Goal: Task Accomplishment & Management: Manage account settings

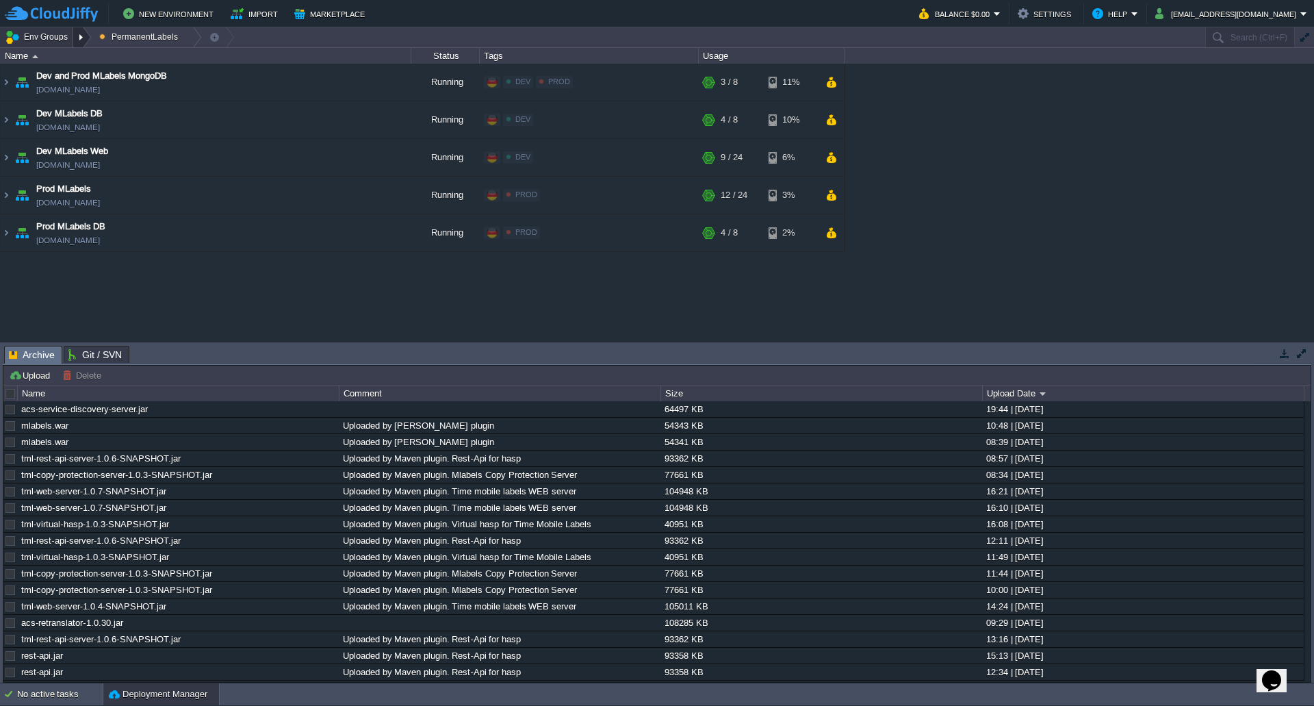
click at [87, 36] on div at bounding box center [82, 37] width 18 height 20
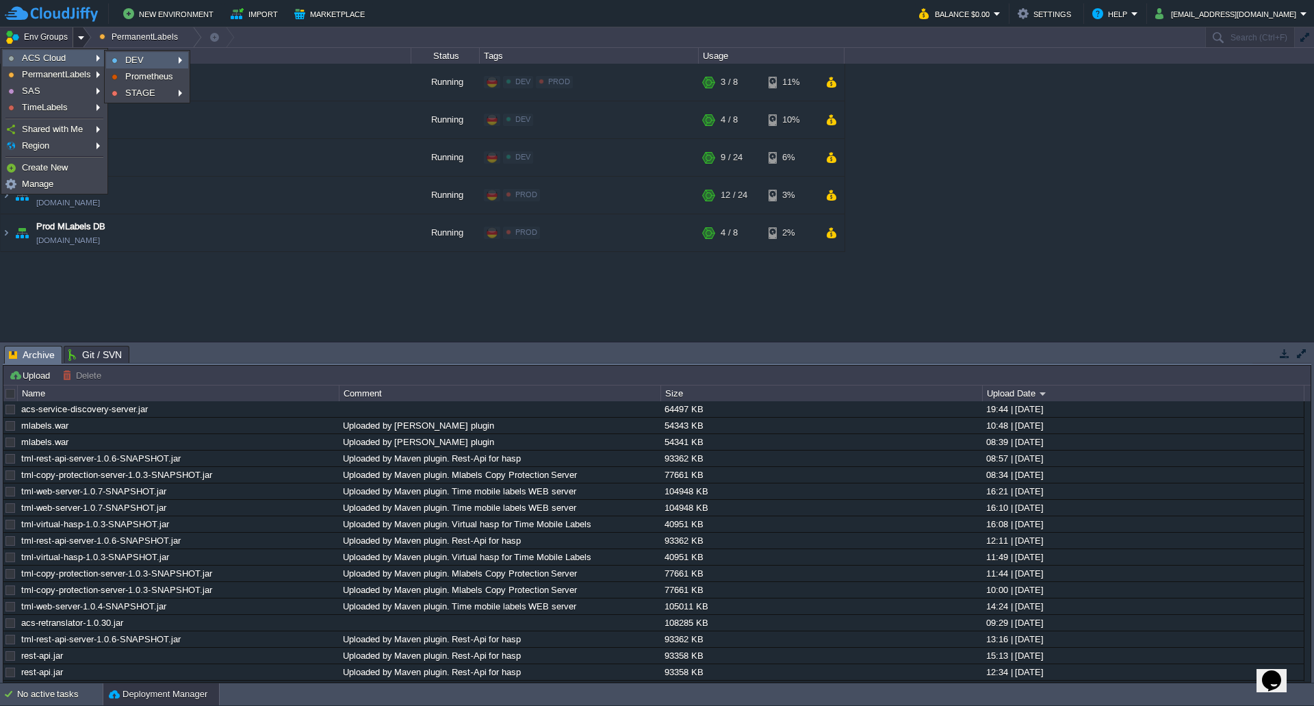
click at [114, 61] on img at bounding box center [115, 60] width 6 height 6
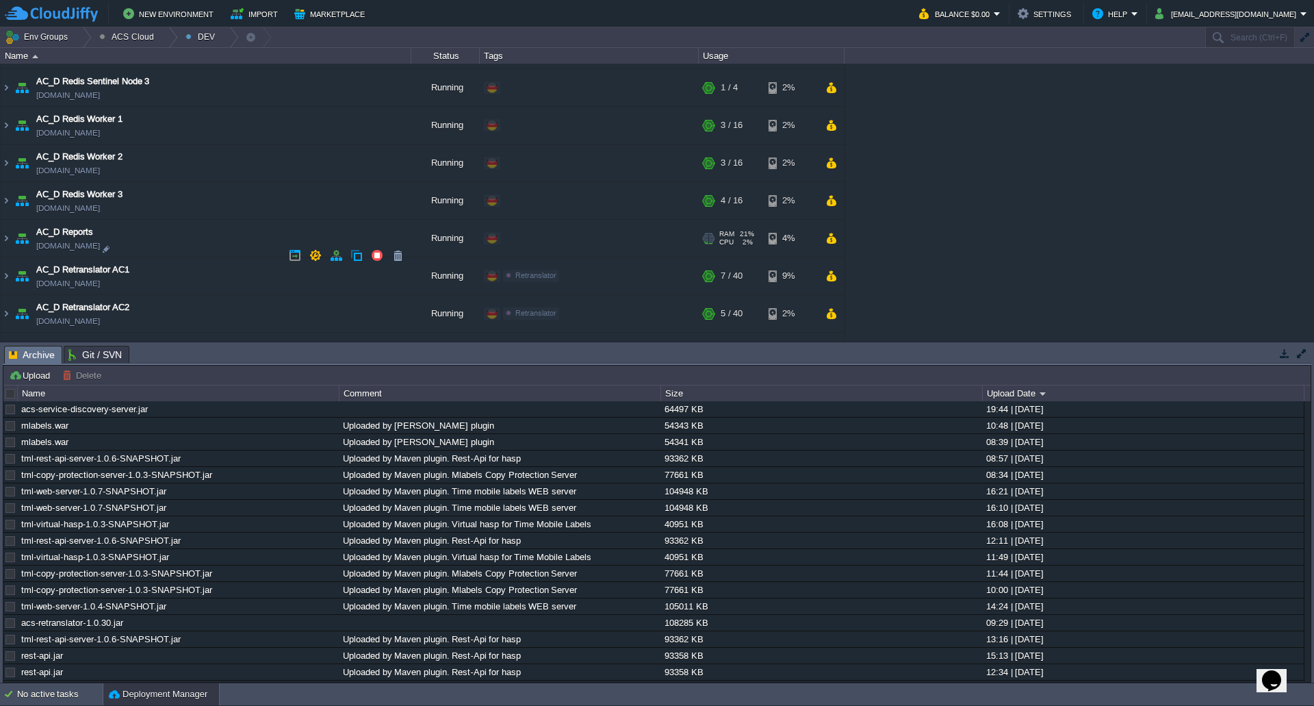
scroll to position [958, 0]
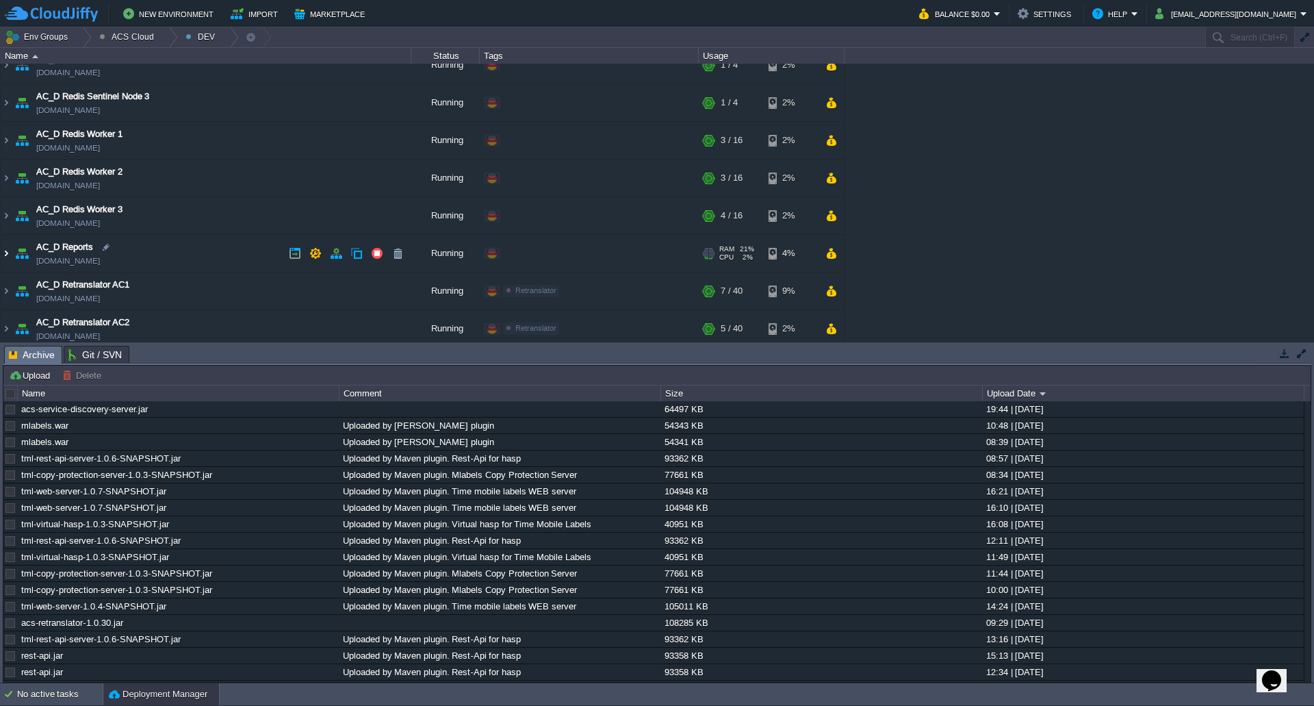
click at [2, 253] on img at bounding box center [6, 253] width 11 height 37
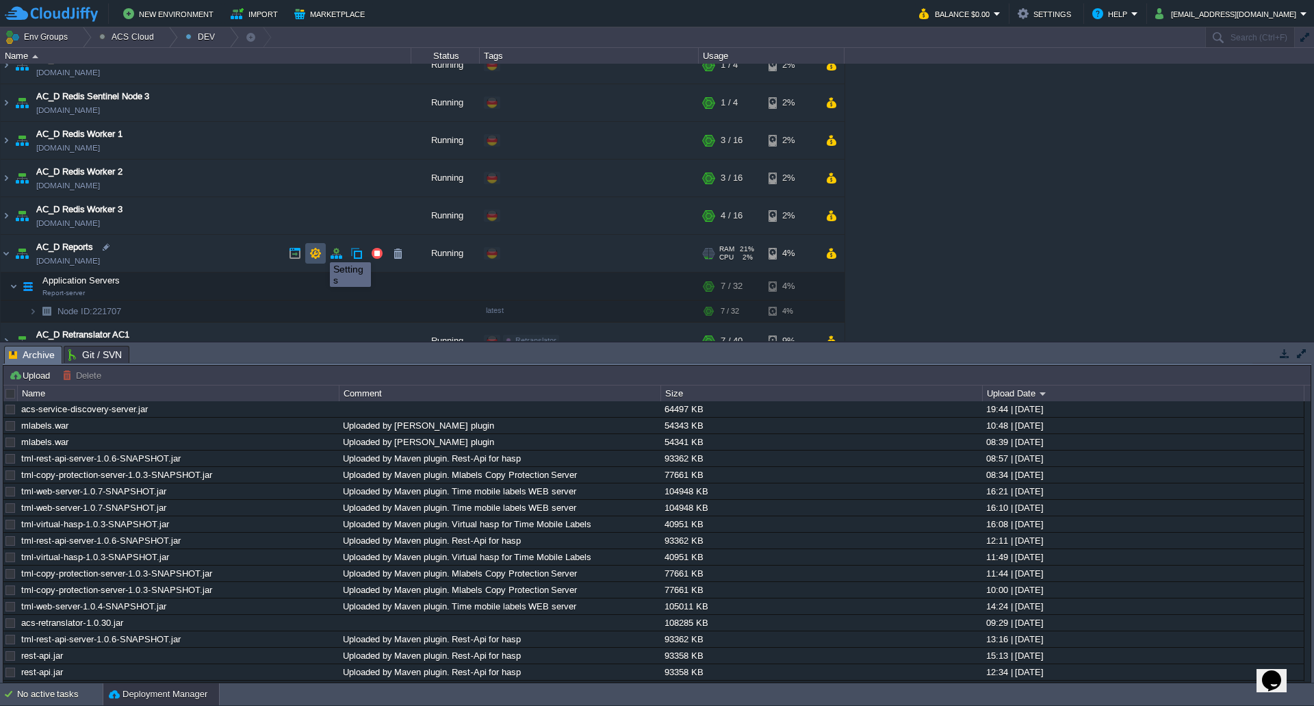
click at [315, 249] on button "button" at bounding box center [315, 253] width 12 height 12
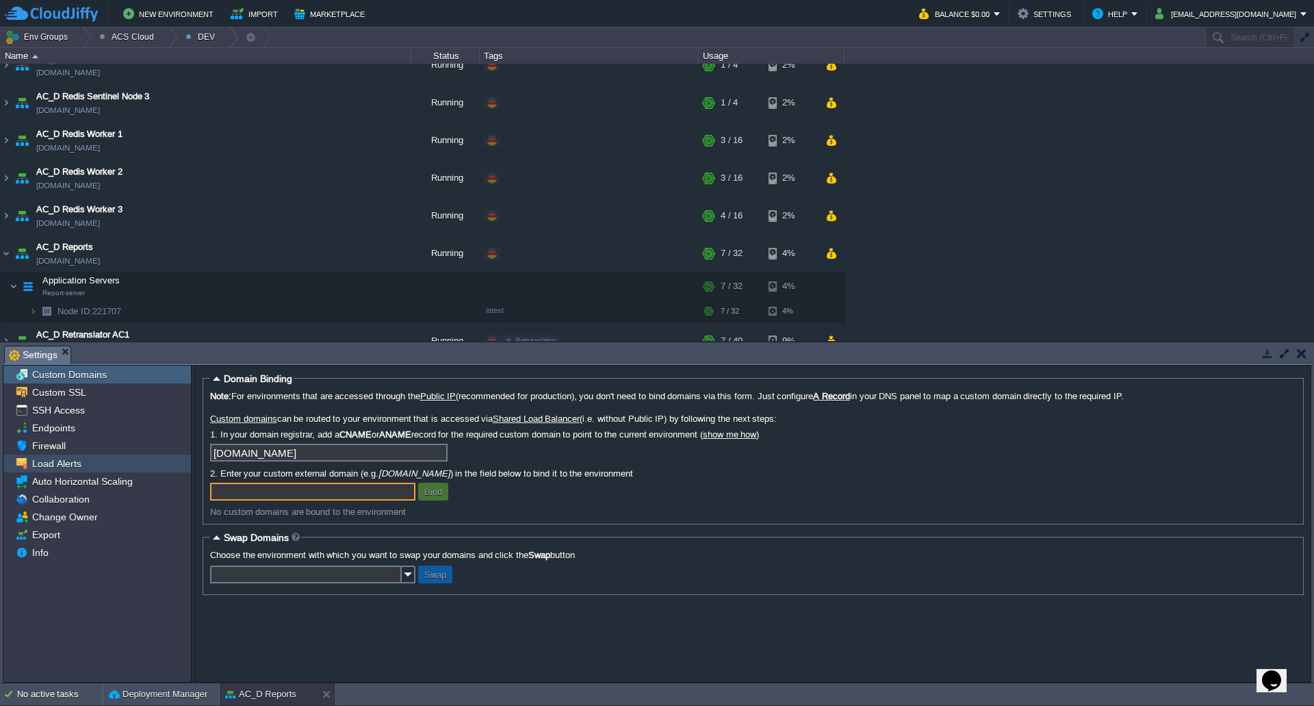
drag, startPoint x: 77, startPoint y: 463, endPoint x: 116, endPoint y: 470, distance: 38.9
click at [77, 463] on span "Load Alerts" at bounding box center [56, 463] width 54 height 12
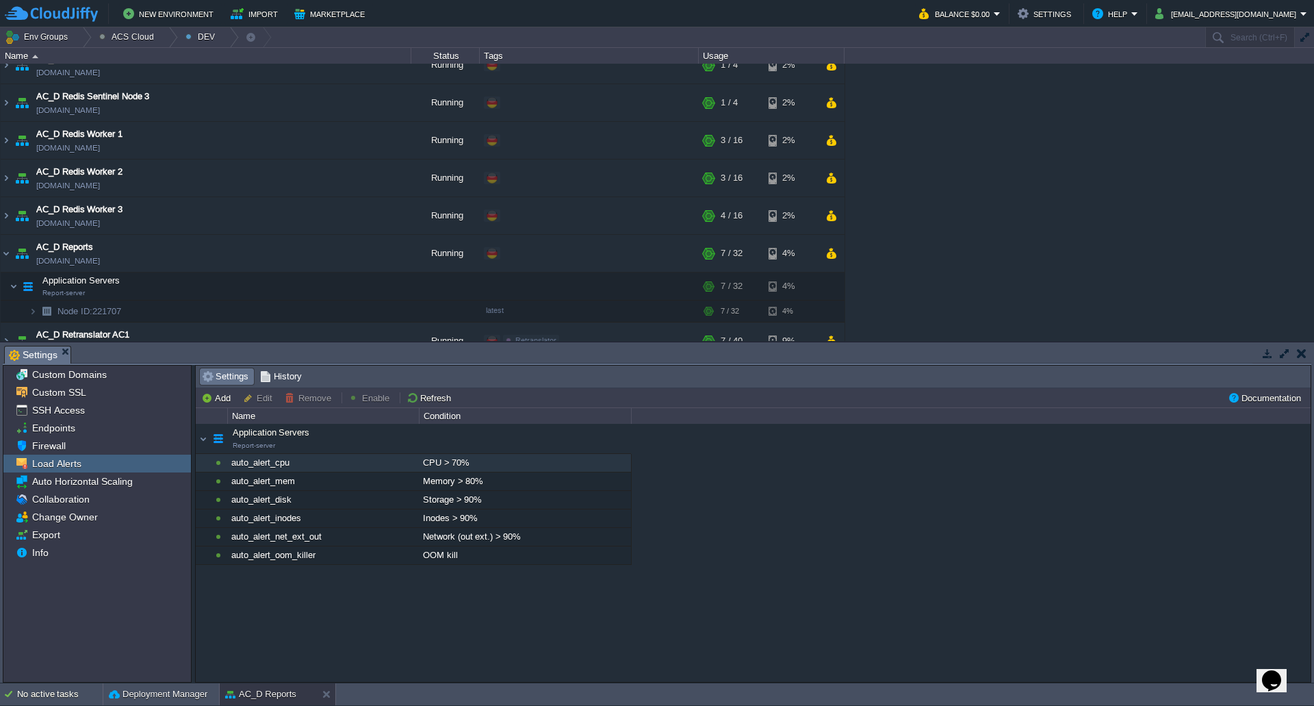
click at [484, 467] on div "CPU > 70%" at bounding box center [524, 463] width 211 height 18
click at [456, 460] on div "CPU > 70%" at bounding box center [524, 463] width 211 height 18
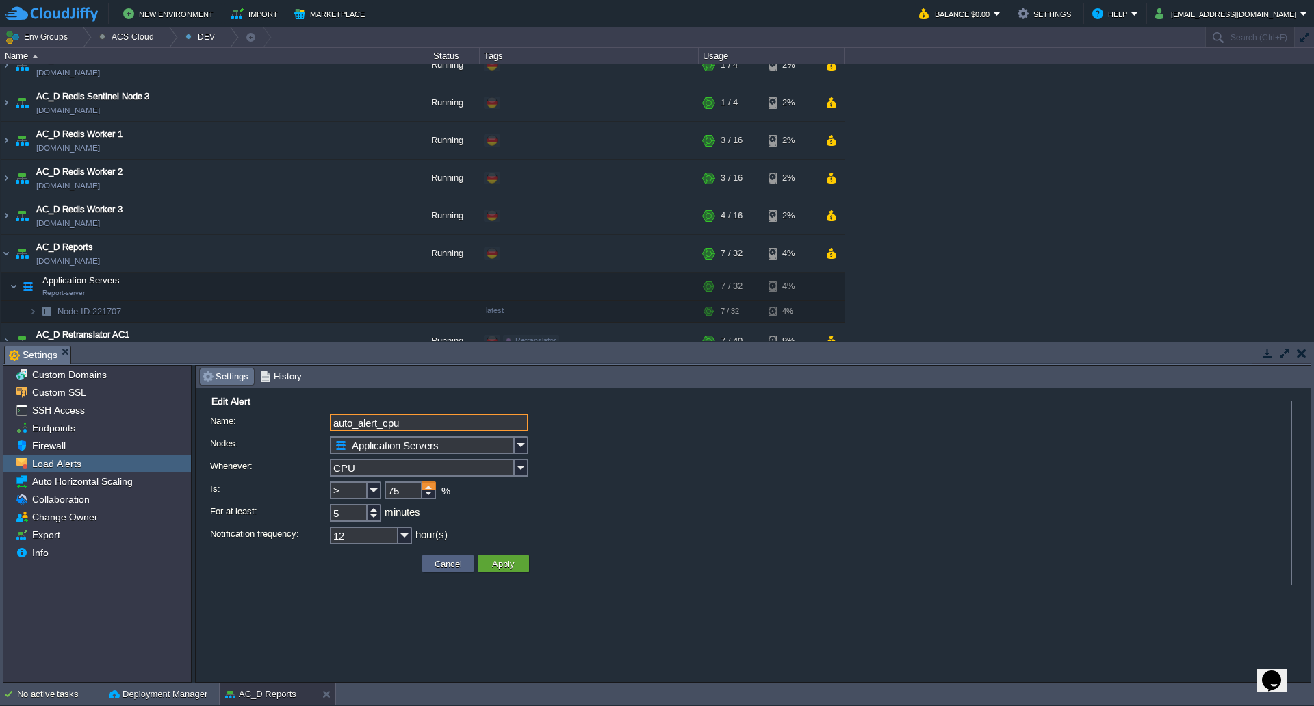
click at [427, 486] on div at bounding box center [429, 485] width 14 height 9
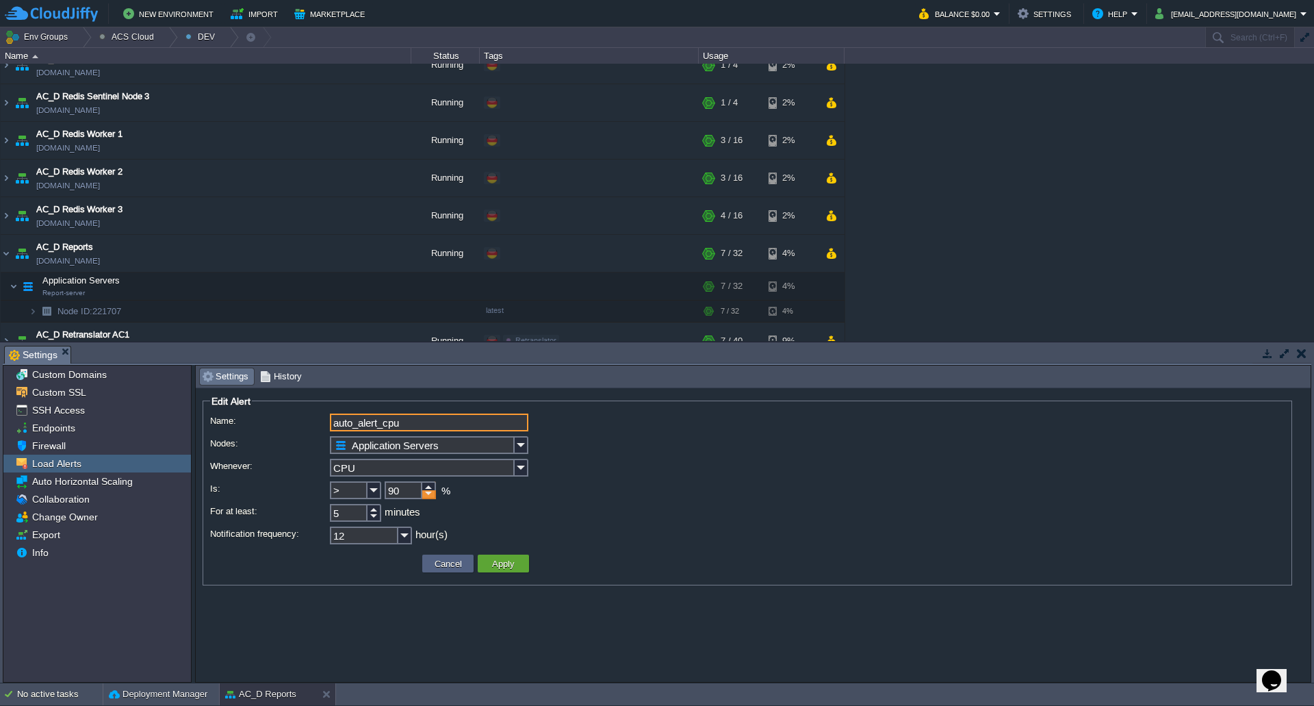
click at [428, 496] on div at bounding box center [429, 494] width 14 height 9
click at [429, 489] on div at bounding box center [429, 485] width 14 height 9
type input "90"
click at [432, 495] on div at bounding box center [429, 494] width 14 height 9
click at [377, 510] on div at bounding box center [374, 508] width 14 height 9
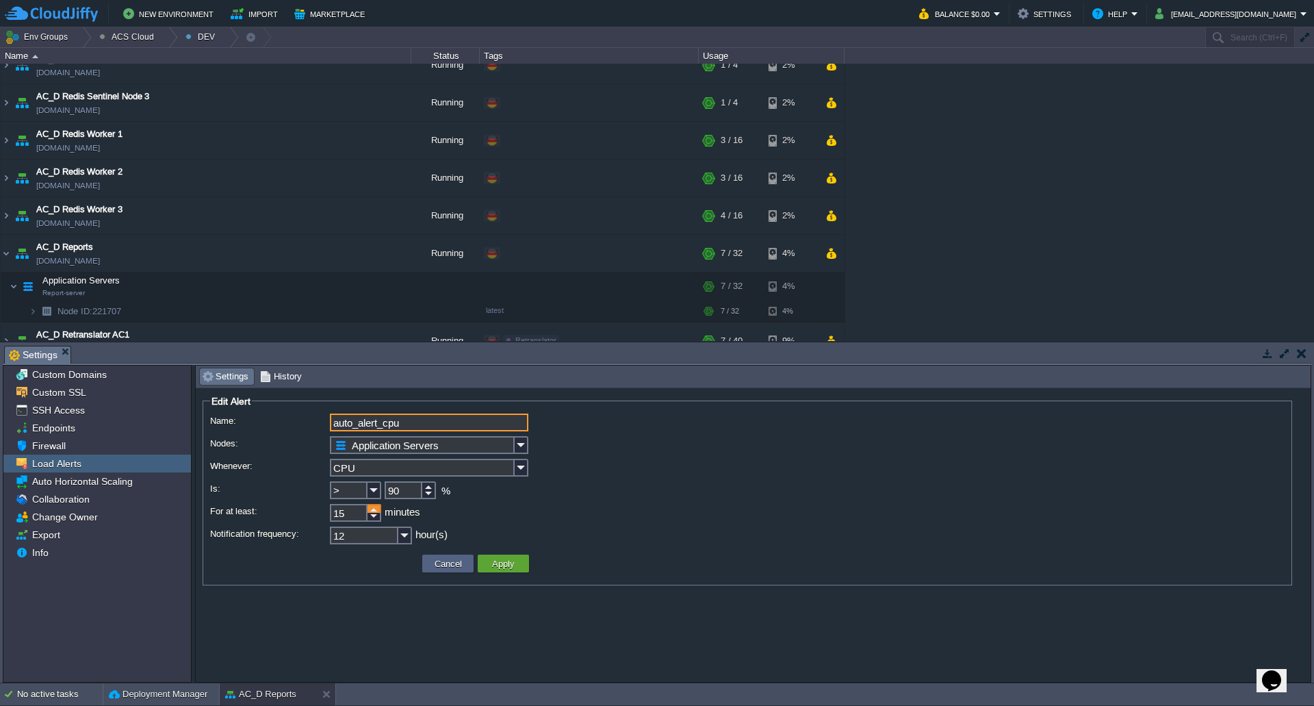
click at [377, 510] on div at bounding box center [374, 508] width 14 height 9
type input "20"
click at [371, 513] on div at bounding box center [374, 508] width 14 height 9
click at [499, 567] on button "Apply" at bounding box center [503, 563] width 31 height 12
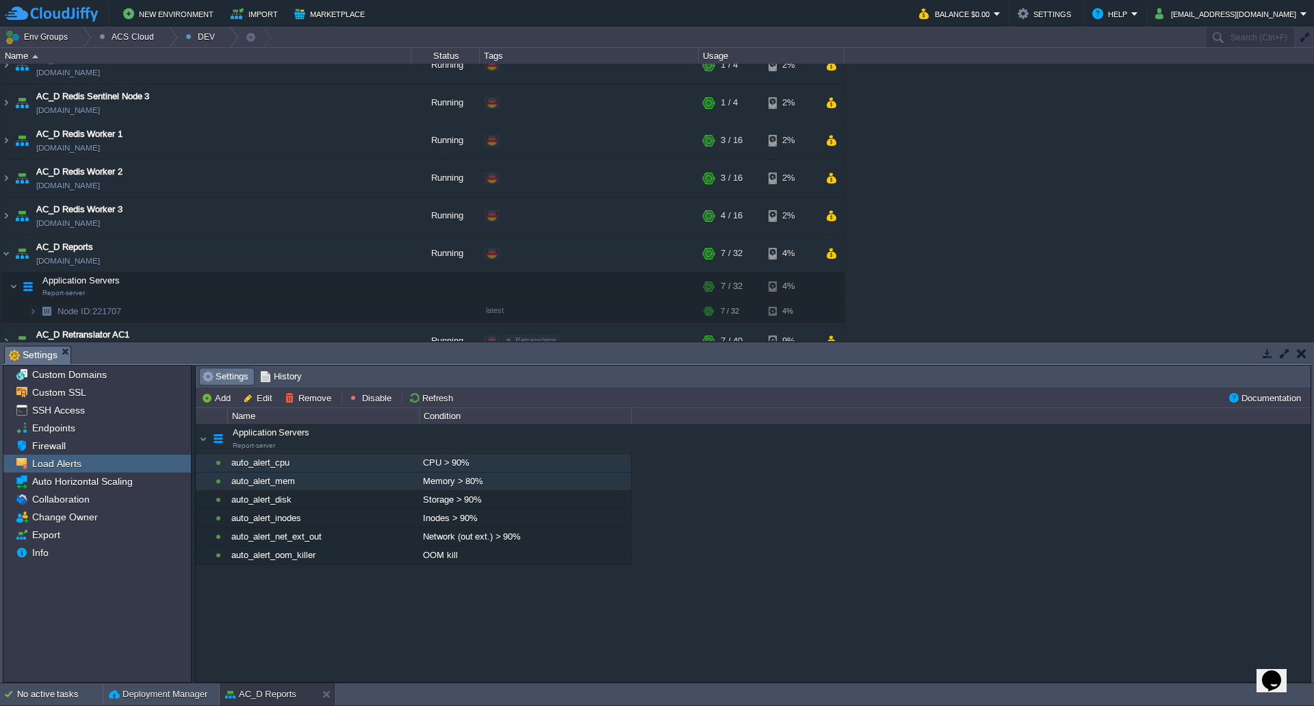
click at [415, 484] on div "auto_alert_mem" at bounding box center [323, 481] width 190 height 18
type input "auto_alert_mem"
type input "Application Servers"
type input "Memory"
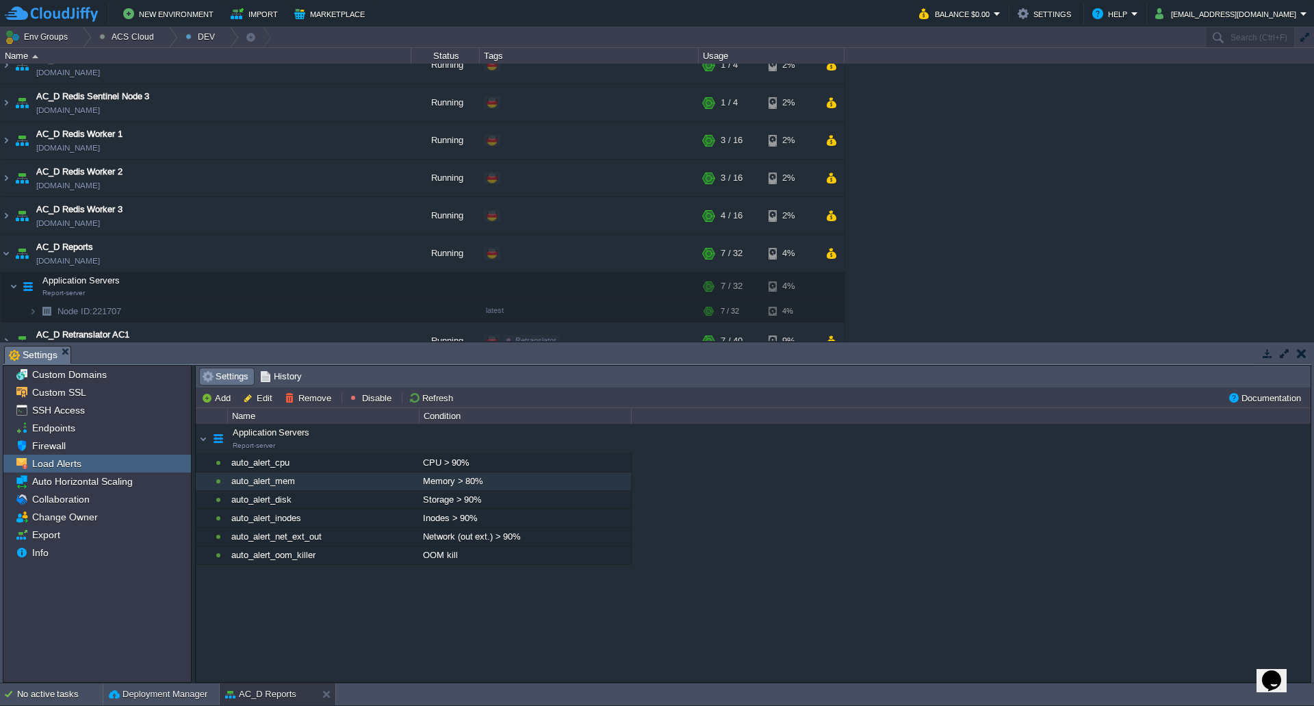
type input ">"
type input "80"
type input "10"
type input "12"
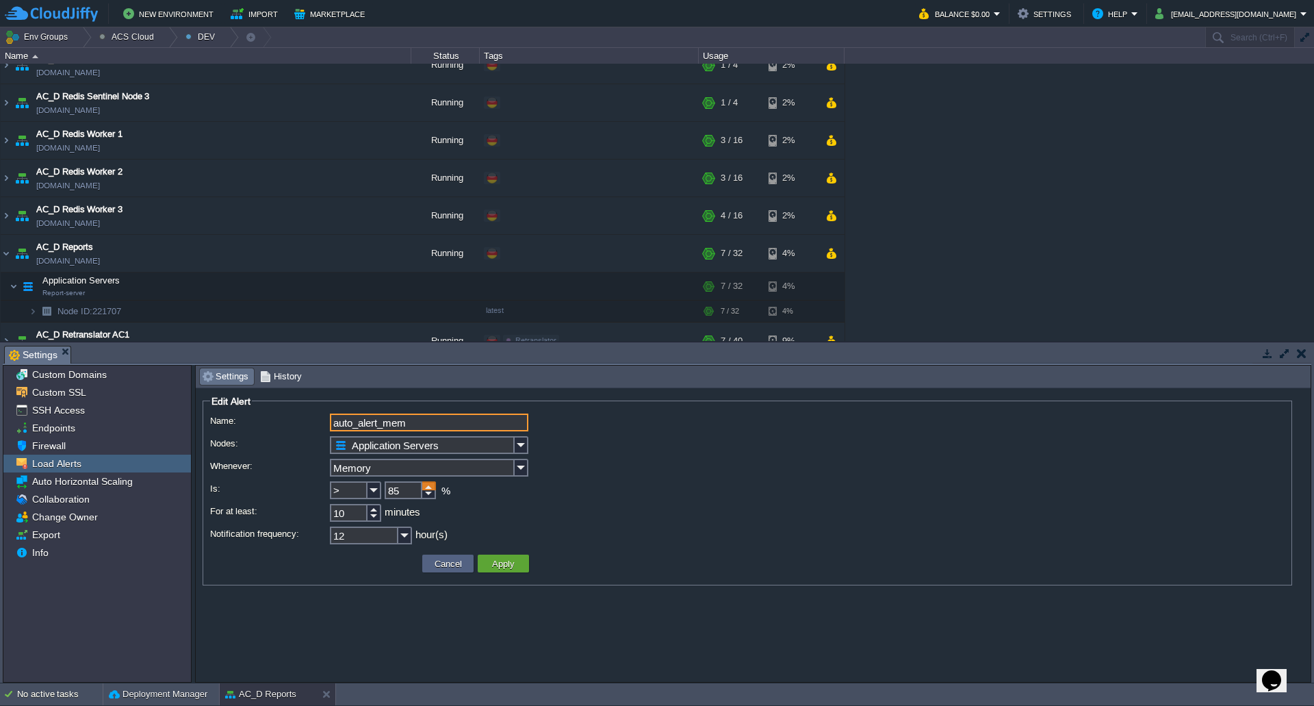
click at [427, 484] on div at bounding box center [429, 485] width 14 height 9
type input "90"
click at [427, 484] on div at bounding box center [429, 485] width 14 height 9
click at [374, 511] on div at bounding box center [374, 508] width 14 height 9
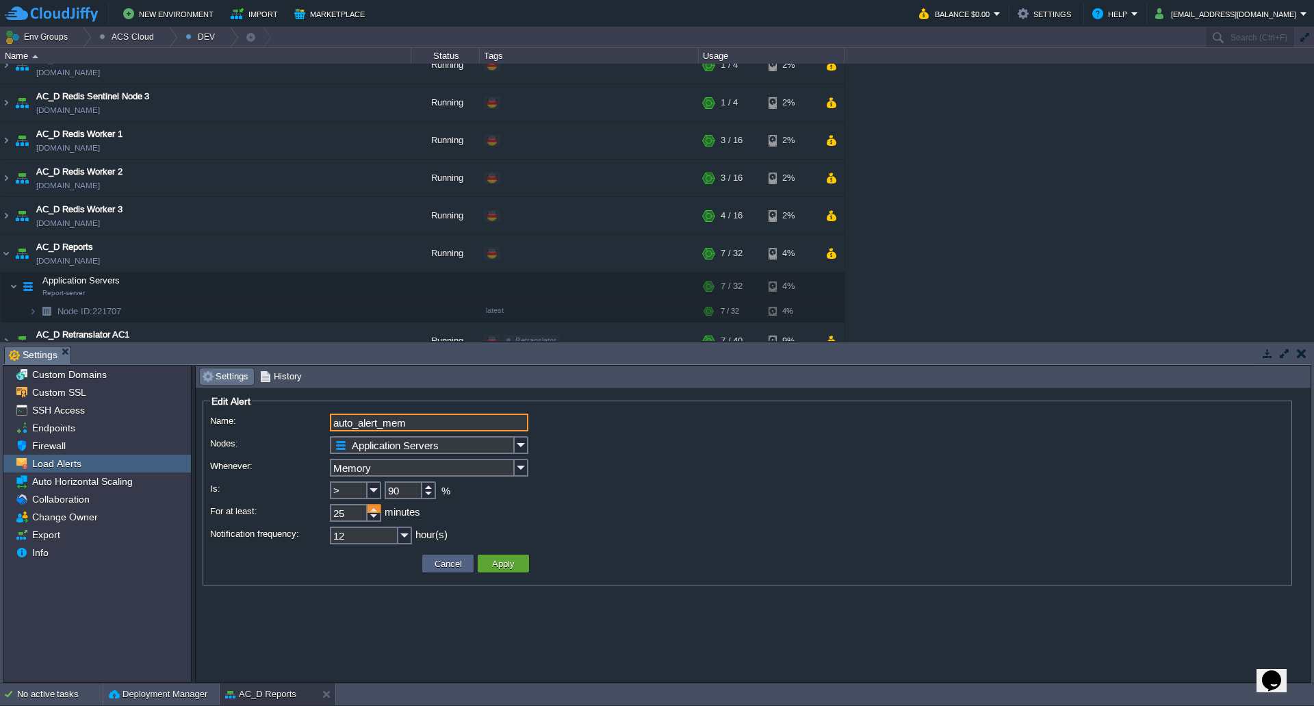
click at [374, 511] on div at bounding box center [374, 508] width 14 height 9
type input "30"
click at [374, 511] on div at bounding box center [374, 508] width 14 height 9
click at [503, 565] on button "Apply" at bounding box center [503, 563] width 31 height 12
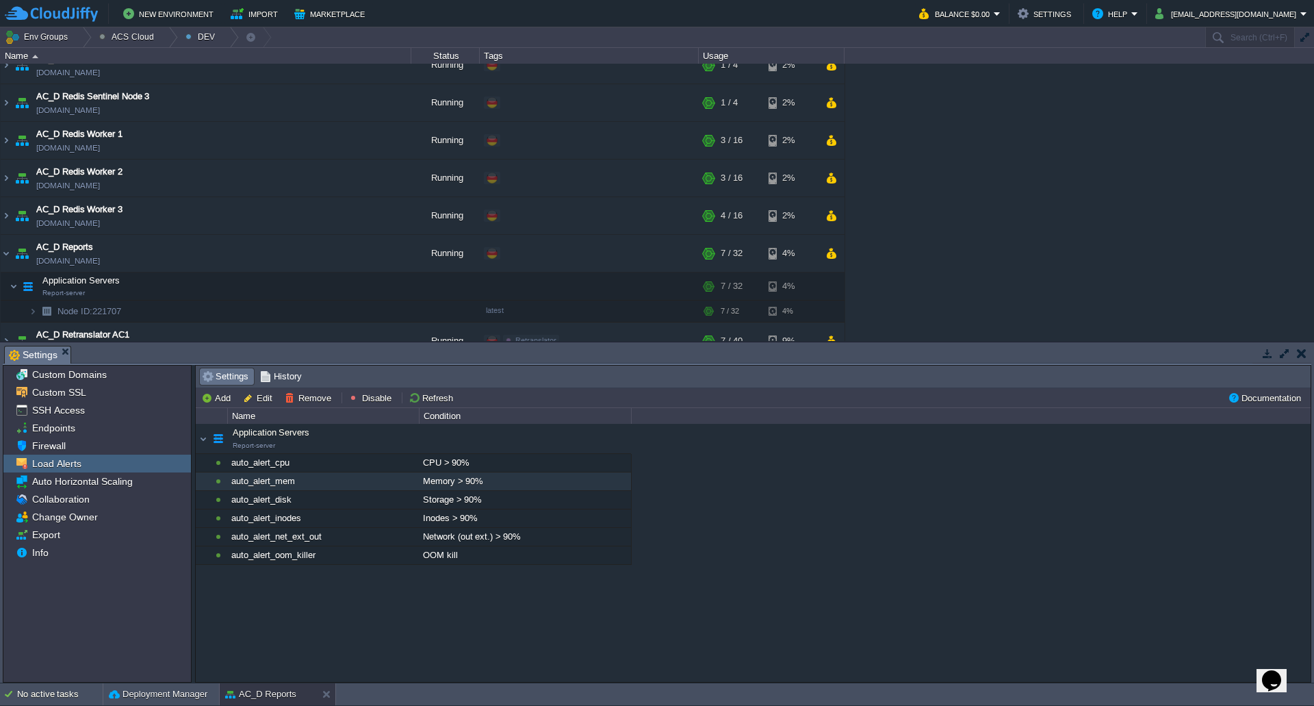
click at [572, 621] on div "Application Servers Report-server Application Servers Report-server auto_alert_…" at bounding box center [753, 552] width 1115 height 257
click at [330, 621] on div at bounding box center [326, 694] width 18 height 22
